Goal: Check status: Check status

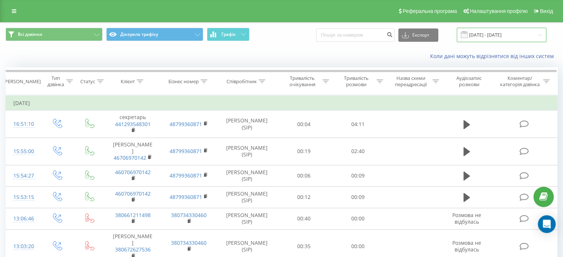
click at [494, 33] on input "[DATE] - [DATE]" at bounding box center [502, 35] width 90 height 14
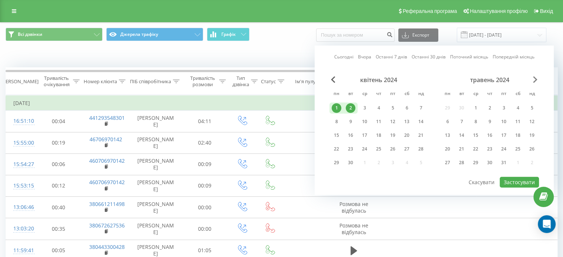
click at [535, 81] on span "Next Month" at bounding box center [535, 79] width 4 height 7
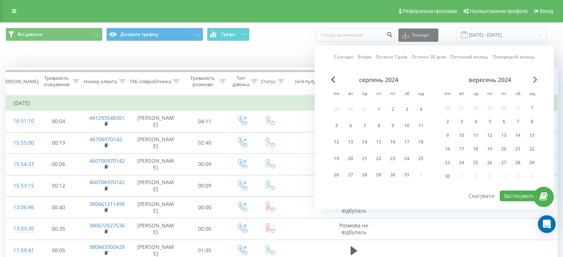
click at [535, 81] on span "Next Month" at bounding box center [535, 79] width 4 height 7
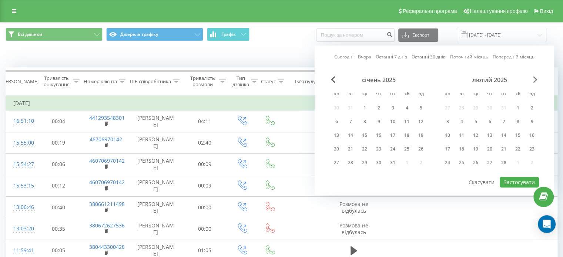
click at [535, 81] on span "Next Month" at bounding box center [535, 79] width 4 height 7
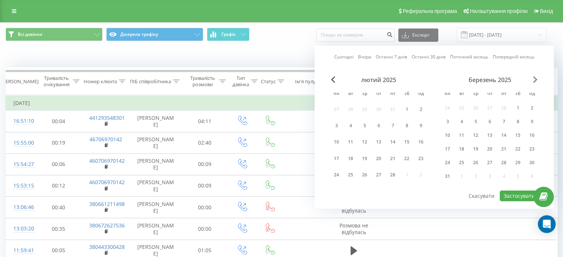
click at [535, 81] on span "Next Month" at bounding box center [535, 79] width 4 height 7
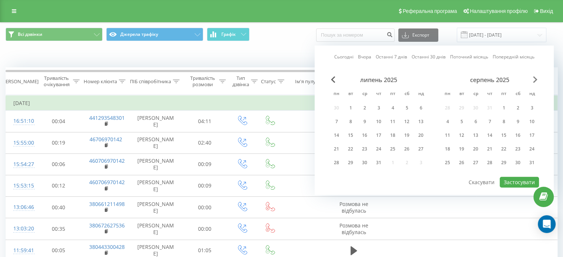
click at [535, 81] on span "Next Month" at bounding box center [535, 79] width 4 height 7
click at [377, 151] on div "21" at bounding box center [379, 149] width 10 height 10
click at [388, 149] on div "22" at bounding box center [393, 149] width 10 height 10
click at [518, 179] on button "Застосувати" at bounding box center [519, 182] width 39 height 11
type input "[DATE] - [DATE]"
